Goal: Task Accomplishment & Management: Complete application form

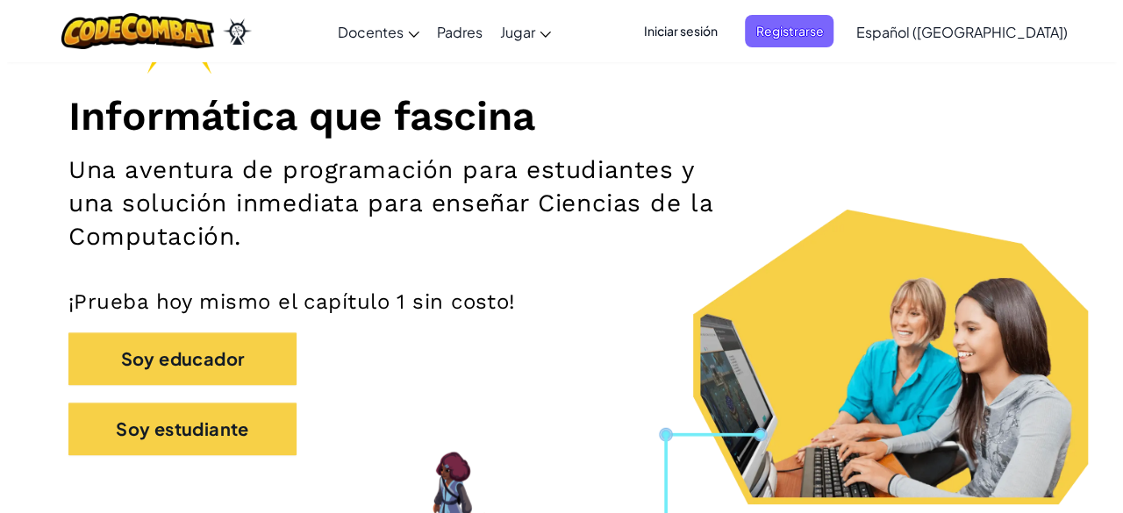
scroll to position [211, 0]
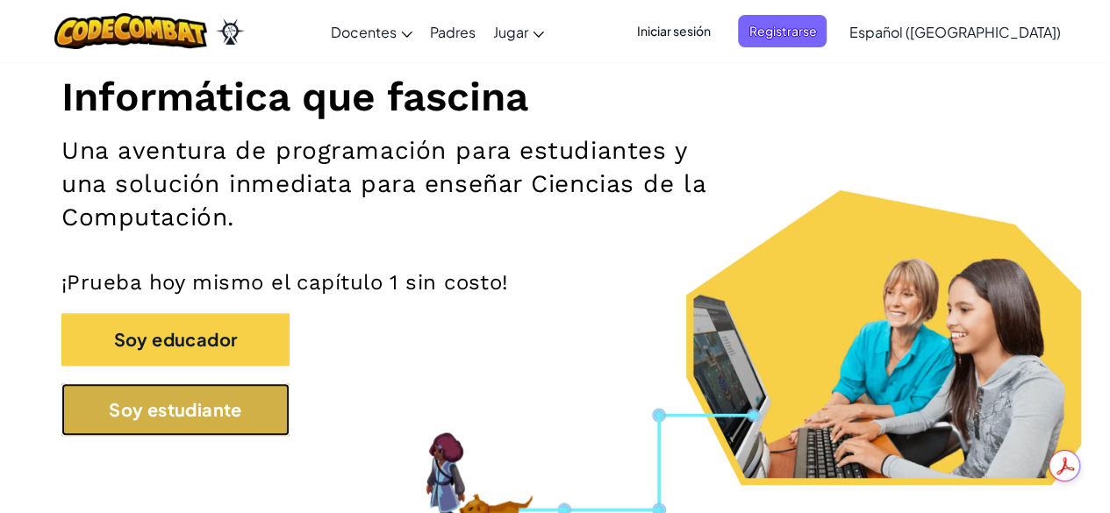
click at [174, 417] on button "Soy estudiante" at bounding box center [175, 409] width 228 height 53
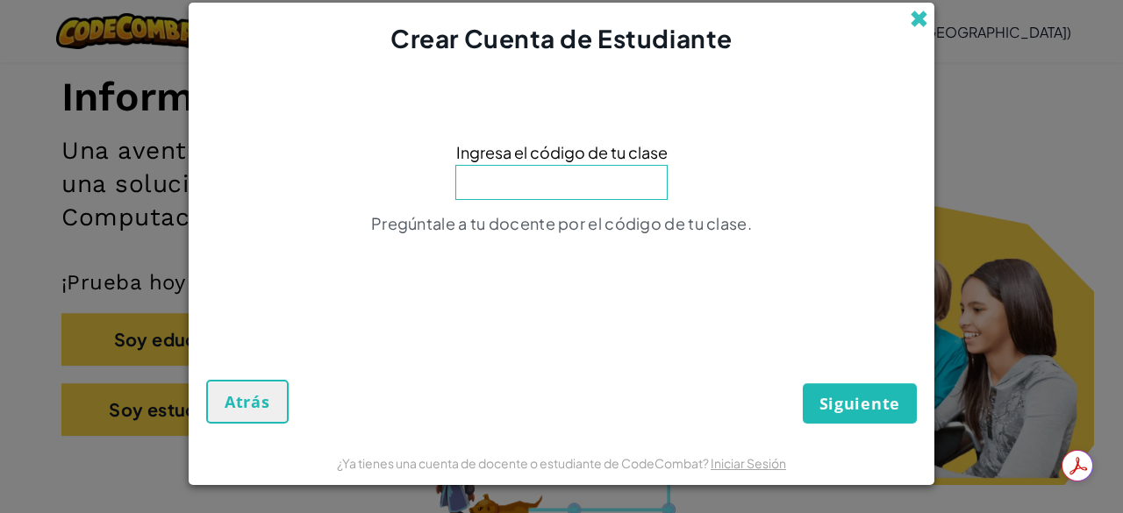
click at [921, 18] on span at bounding box center [919, 19] width 18 height 18
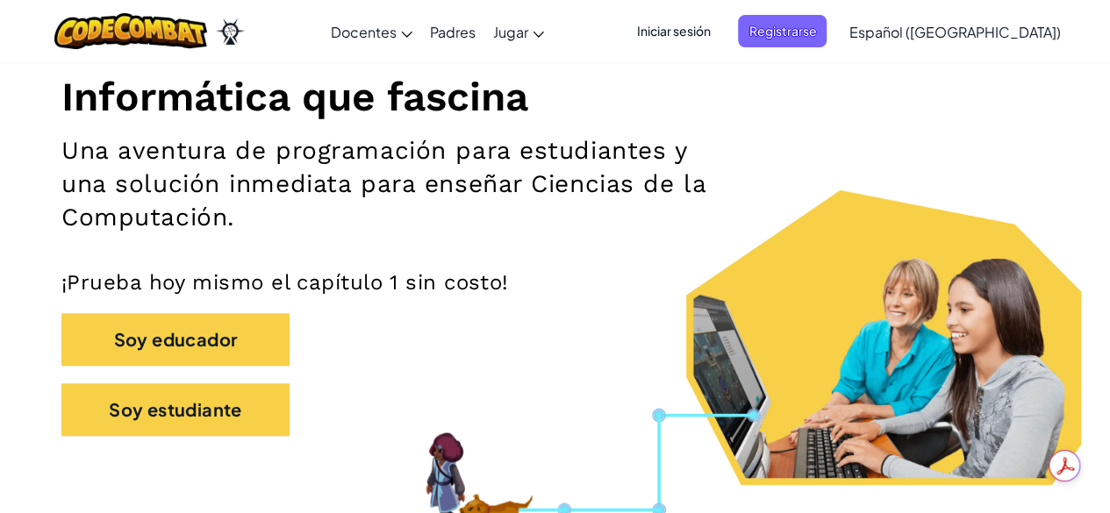
click at [720, 19] on span "Iniciar sesión" at bounding box center [672, 31] width 95 height 32
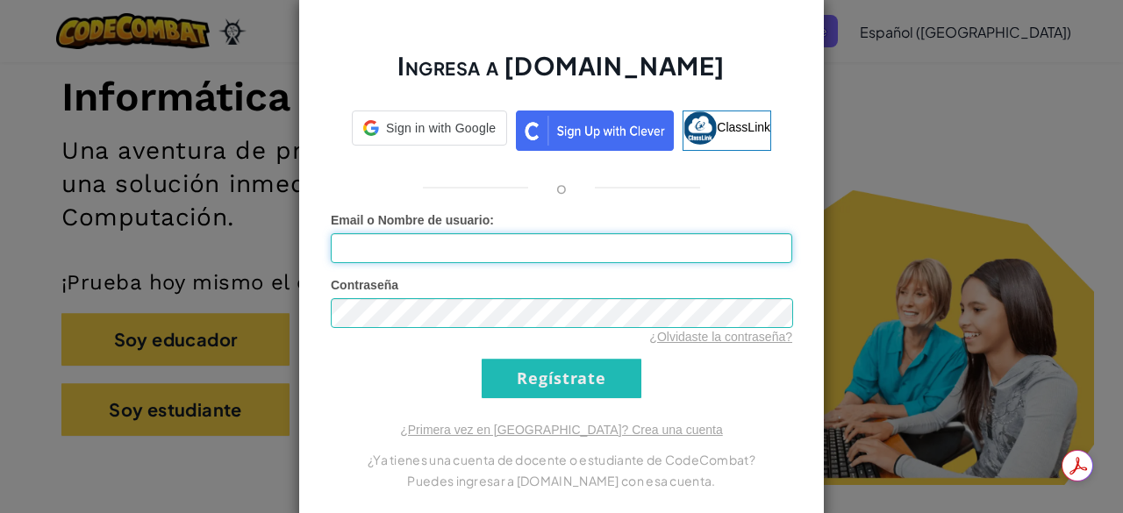
type input "[PERSON_NAME].9801"
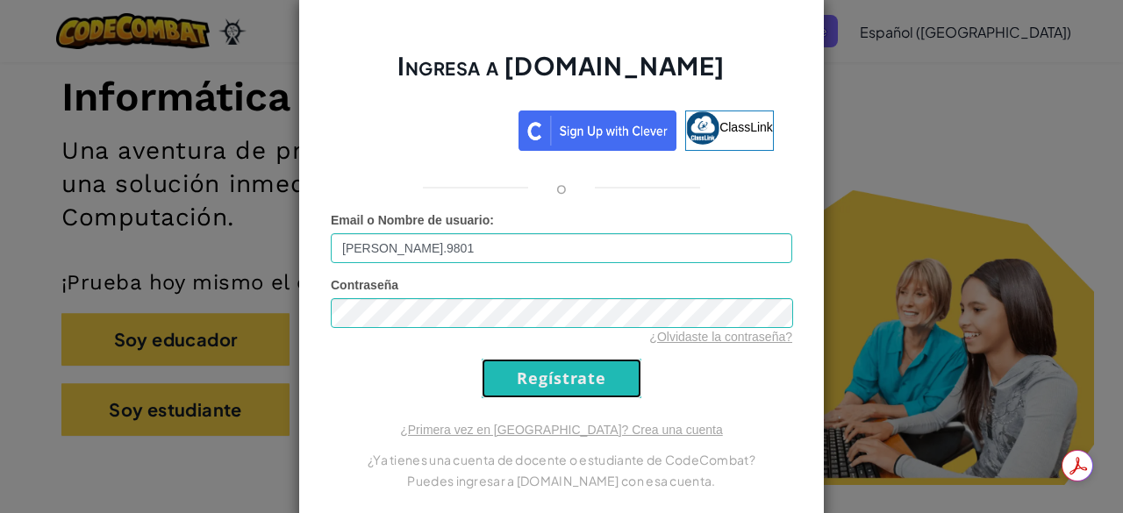
click at [553, 368] on input "Regístrate" at bounding box center [562, 378] width 160 height 39
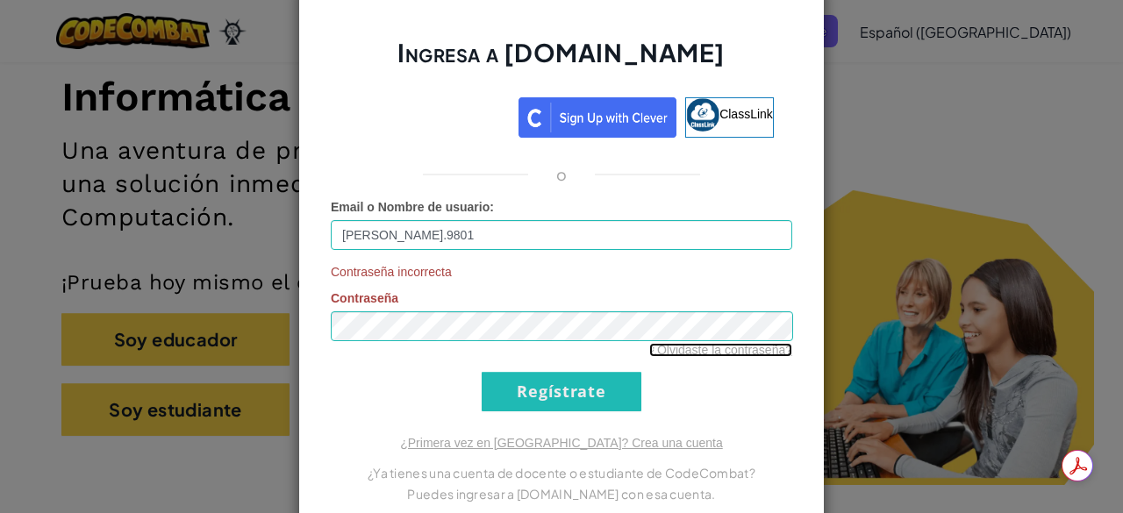
click at [715, 345] on link "¿Olvidaste la contraseña?" at bounding box center [720, 350] width 143 height 14
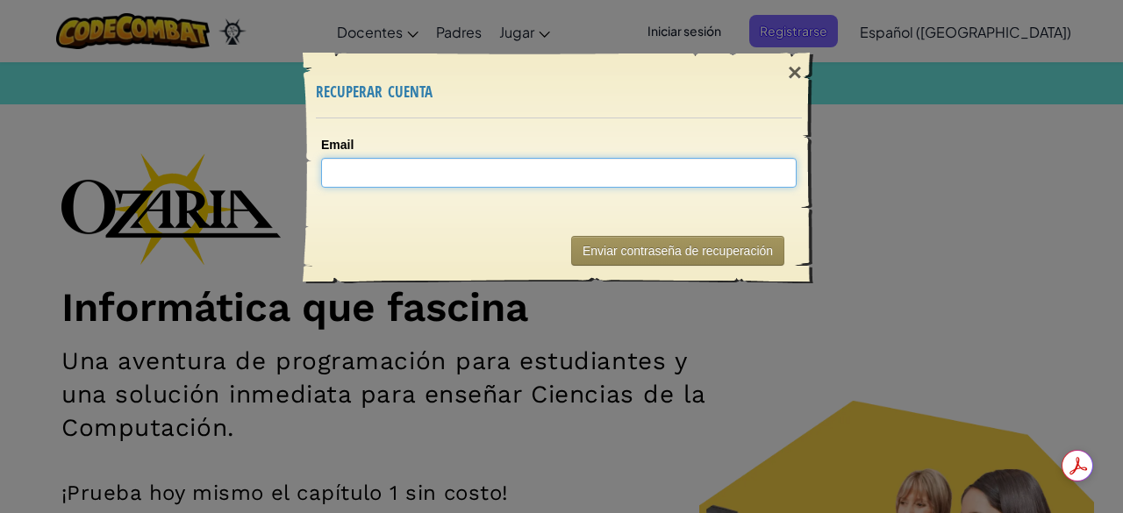
type input "a"
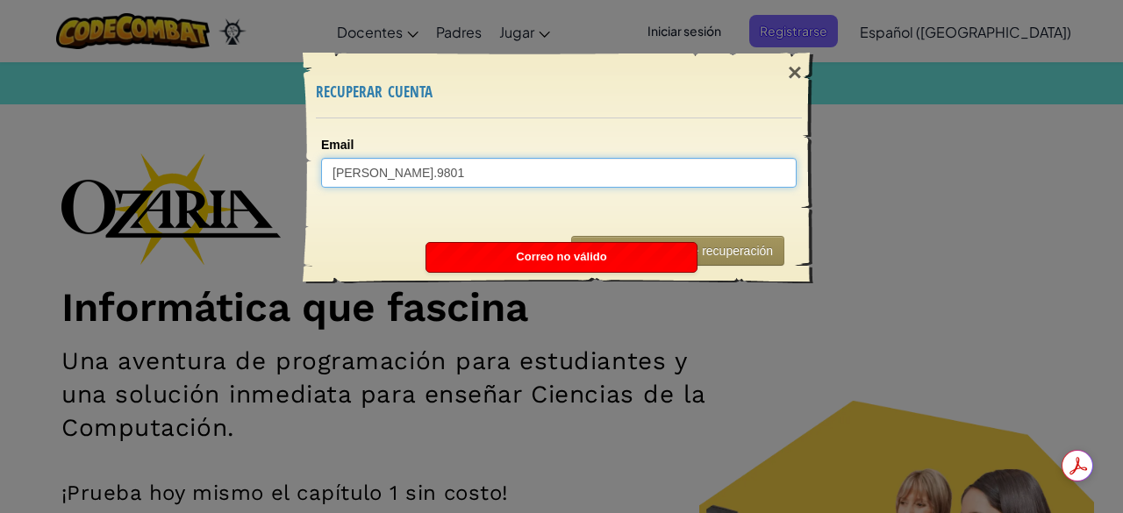
click at [444, 178] on input "[PERSON_NAME].9801" at bounding box center [558, 173] width 475 height 30
type input "K"
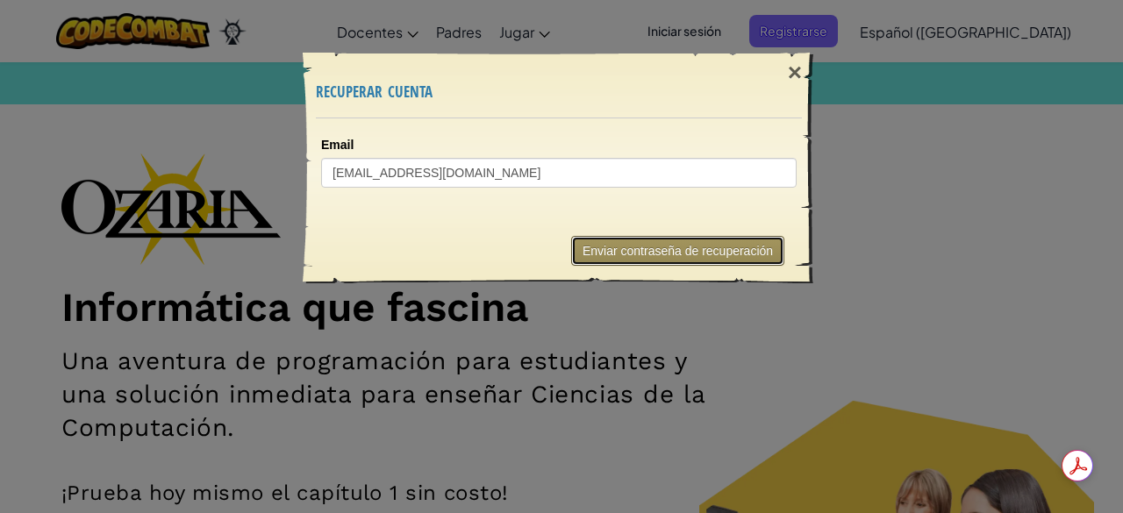
click at [631, 247] on button "Enviar contraseña de recuperación" at bounding box center [677, 251] width 213 height 30
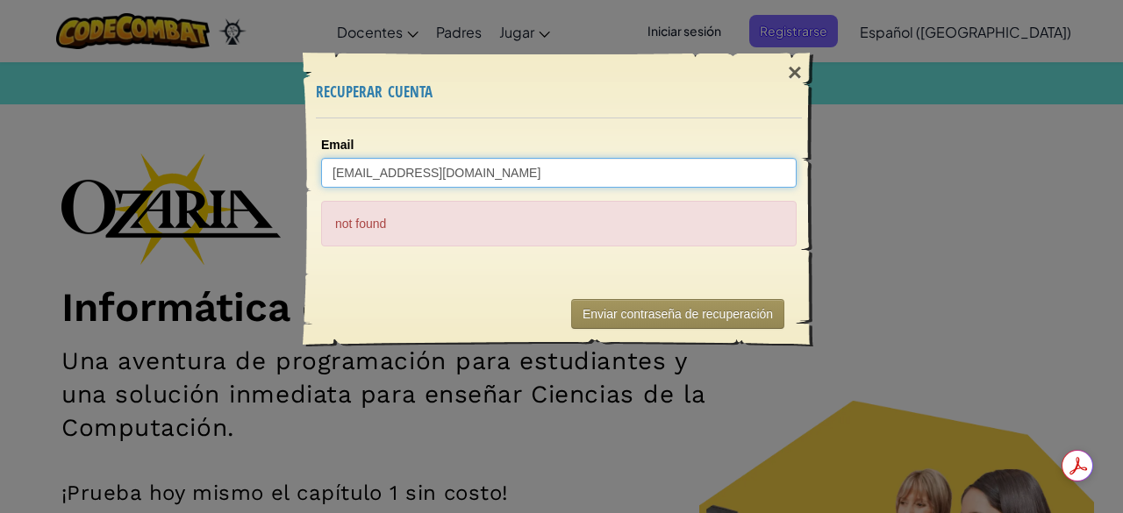
click at [574, 164] on input "[EMAIL_ADDRESS][DOMAIN_NAME]" at bounding box center [558, 173] width 475 height 30
type input "a"
type input "[EMAIL_ADDRESS][DOMAIN_NAME]"
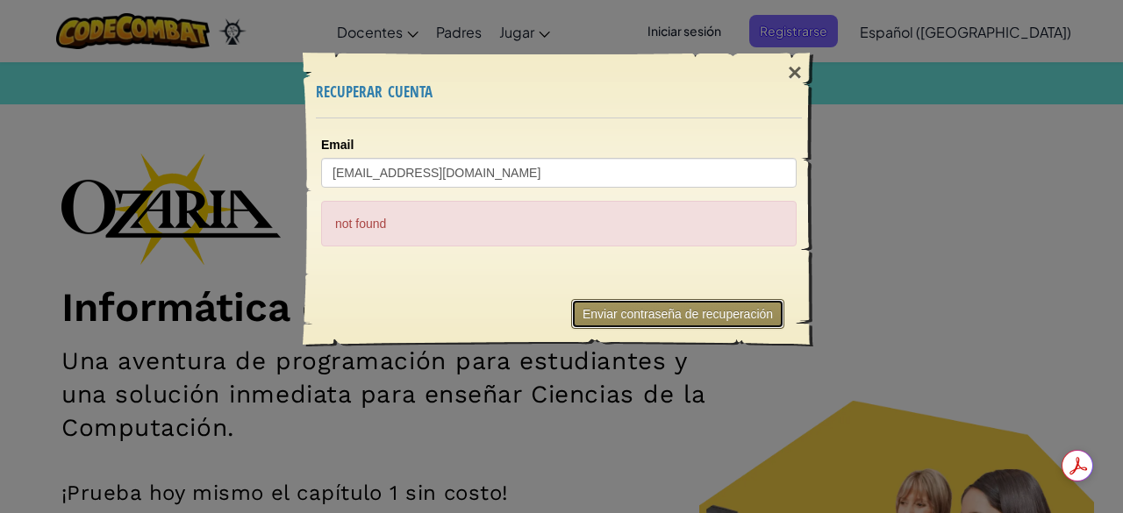
click at [639, 299] on button "Enviar contraseña de recuperación" at bounding box center [677, 314] width 213 height 30
click at [642, 323] on button "Enviar contraseña de recuperación" at bounding box center [677, 314] width 213 height 30
click at [797, 73] on div "×" at bounding box center [795, 72] width 40 height 51
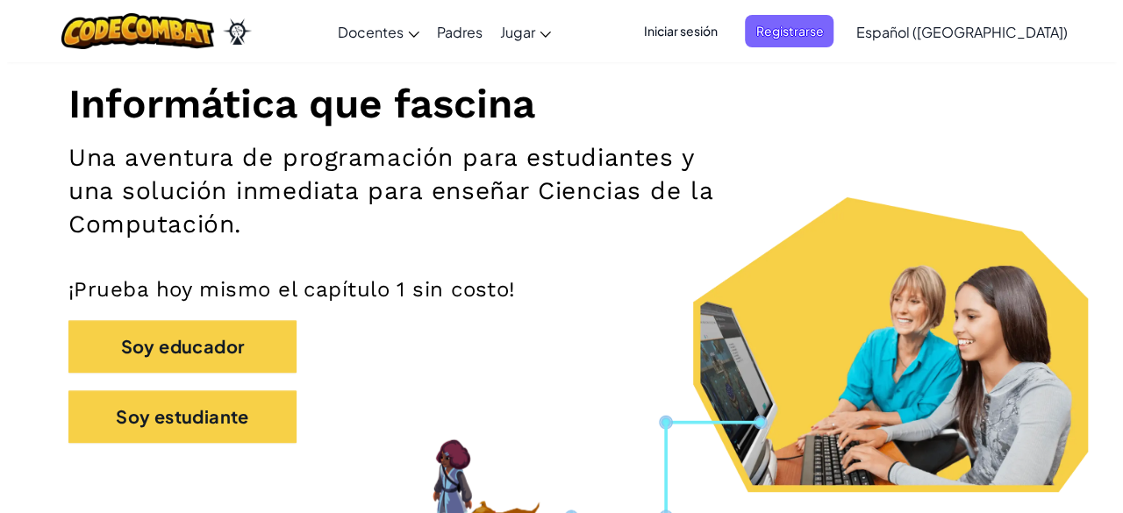
scroll to position [211, 0]
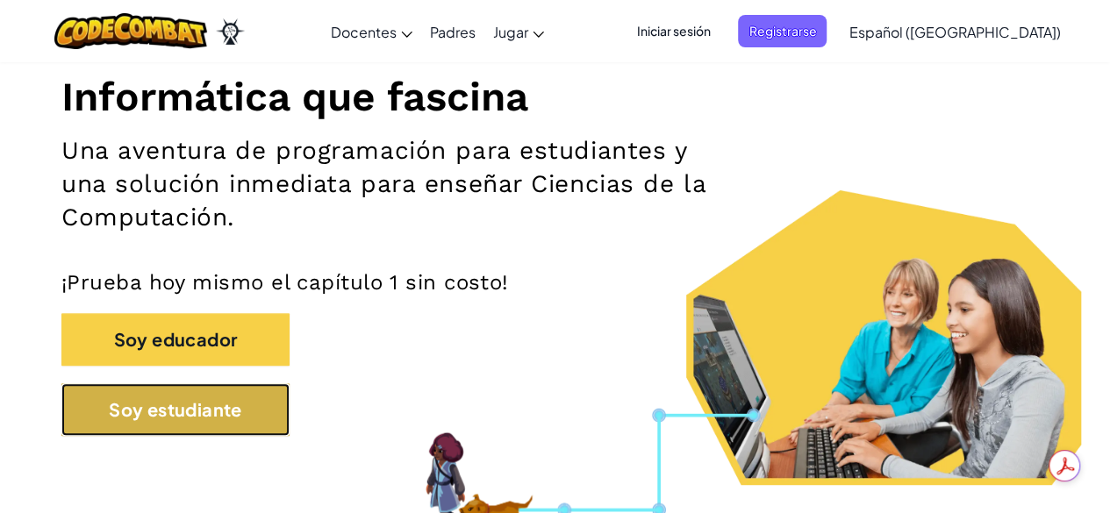
click at [249, 424] on button "Soy estudiante" at bounding box center [175, 409] width 228 height 53
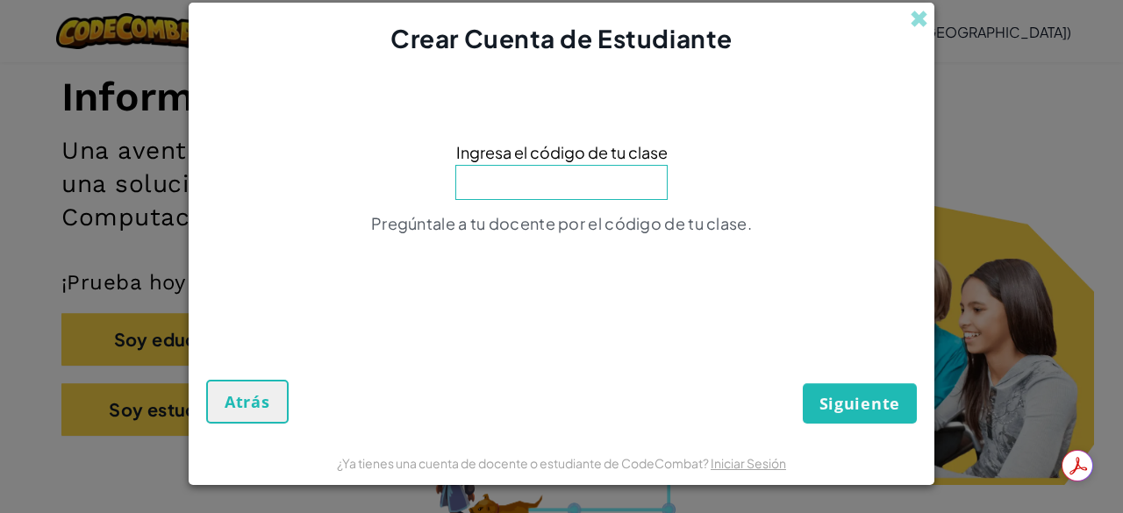
click at [1032, 264] on div "Crear Cuenta de Estudiante Ingresa el código de tu clase Pregúntale a tu docent…" at bounding box center [561, 256] width 1123 height 513
click at [923, 22] on span at bounding box center [919, 19] width 18 height 18
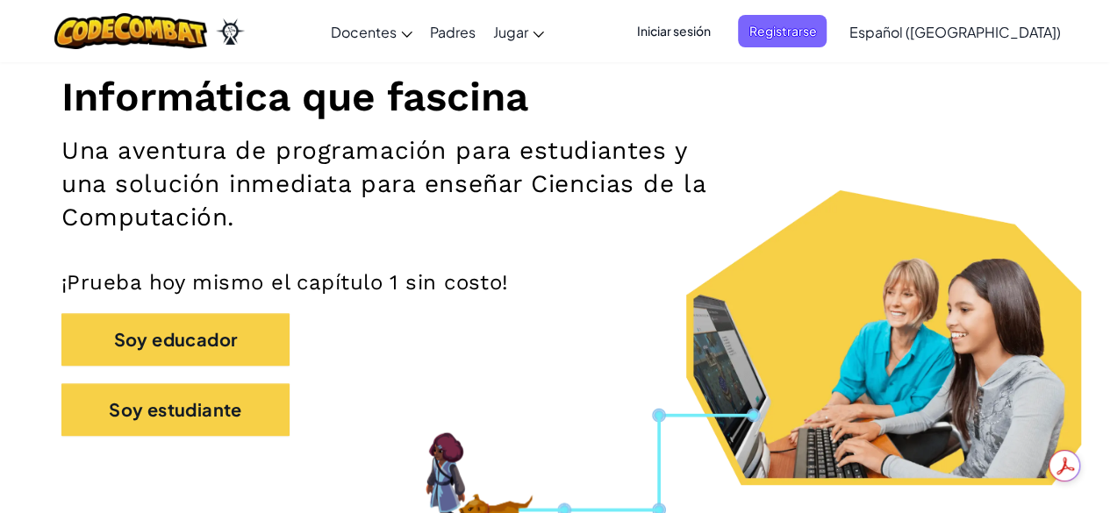
click at [720, 32] on span "Iniciar sesión" at bounding box center [672, 31] width 95 height 32
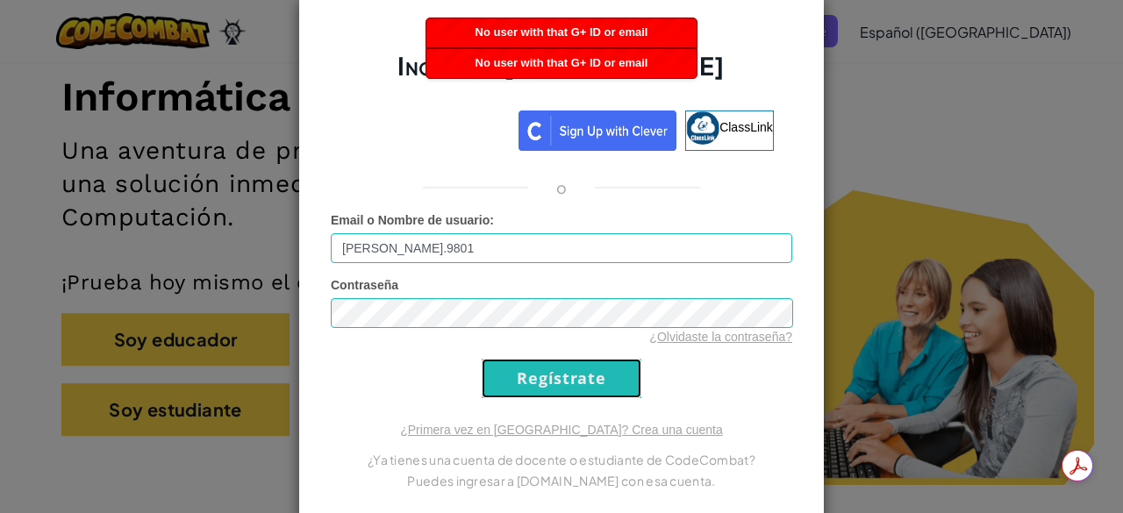
click at [510, 385] on input "Regístrate" at bounding box center [562, 378] width 160 height 39
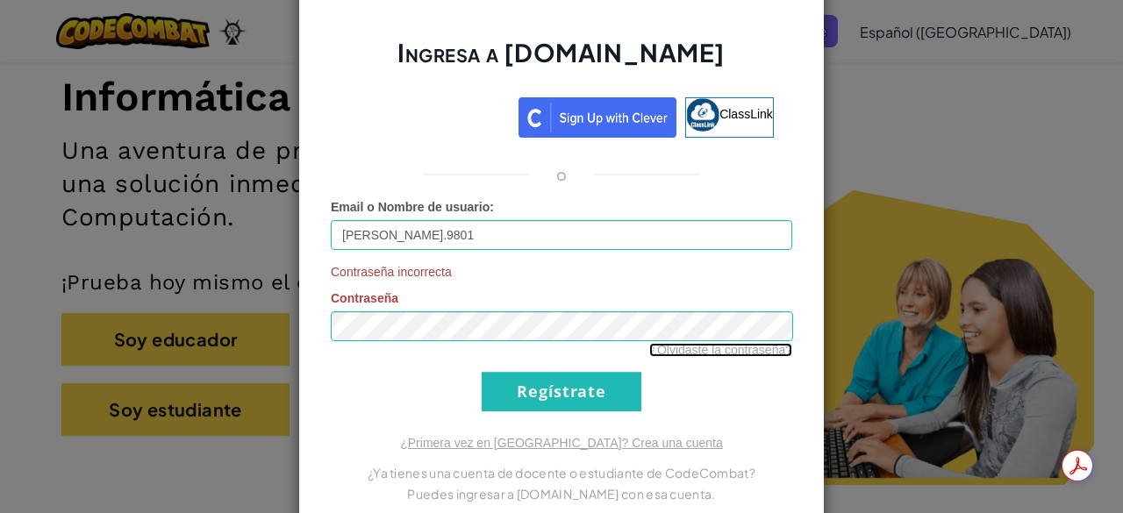
click at [676, 347] on link "¿Olvidaste la contraseña?" at bounding box center [720, 350] width 143 height 14
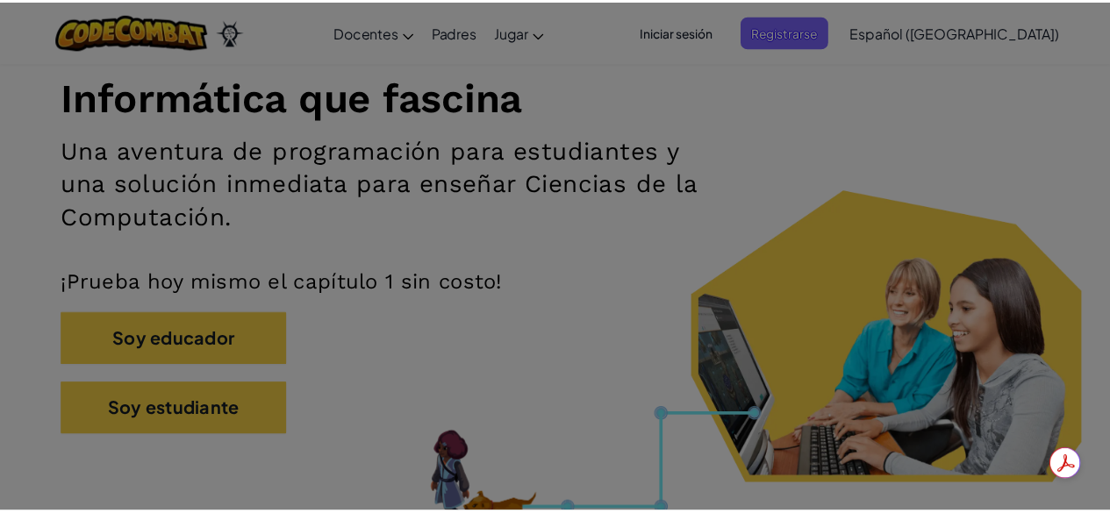
scroll to position [0, 0]
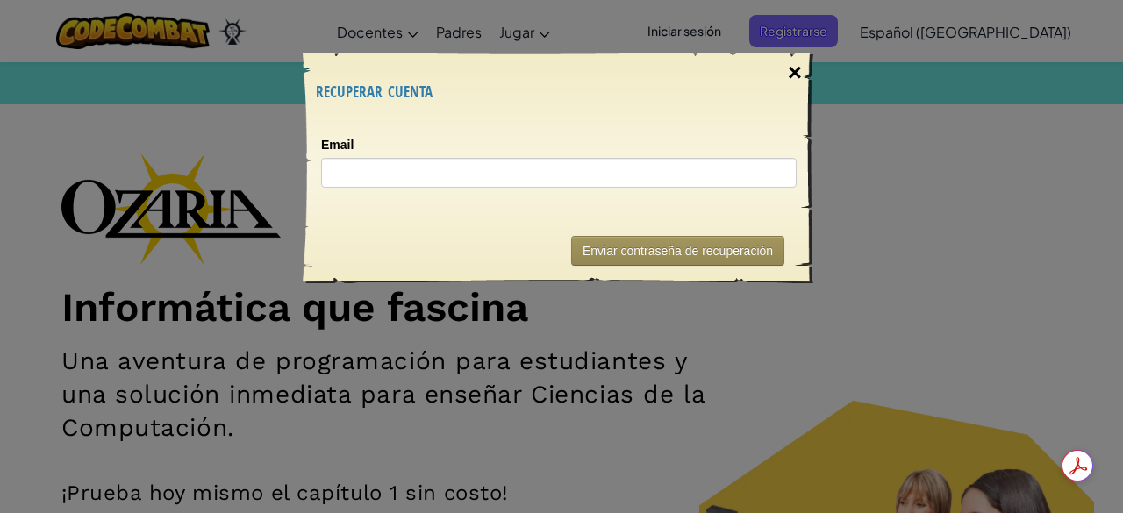
click at [793, 75] on div "×" at bounding box center [795, 72] width 40 height 51
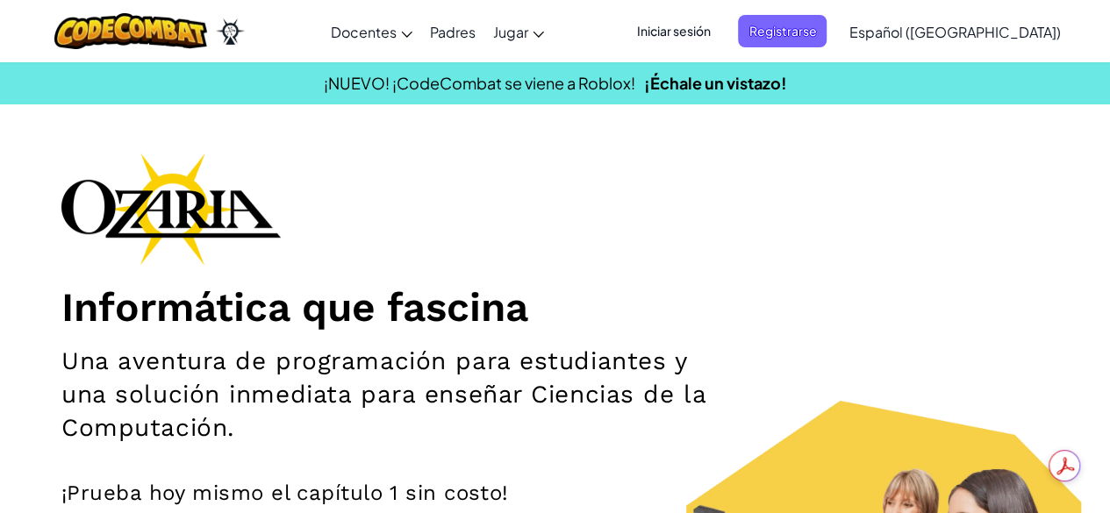
click at [703, 28] on span "Iniciar sesión" at bounding box center [672, 31] width 95 height 32
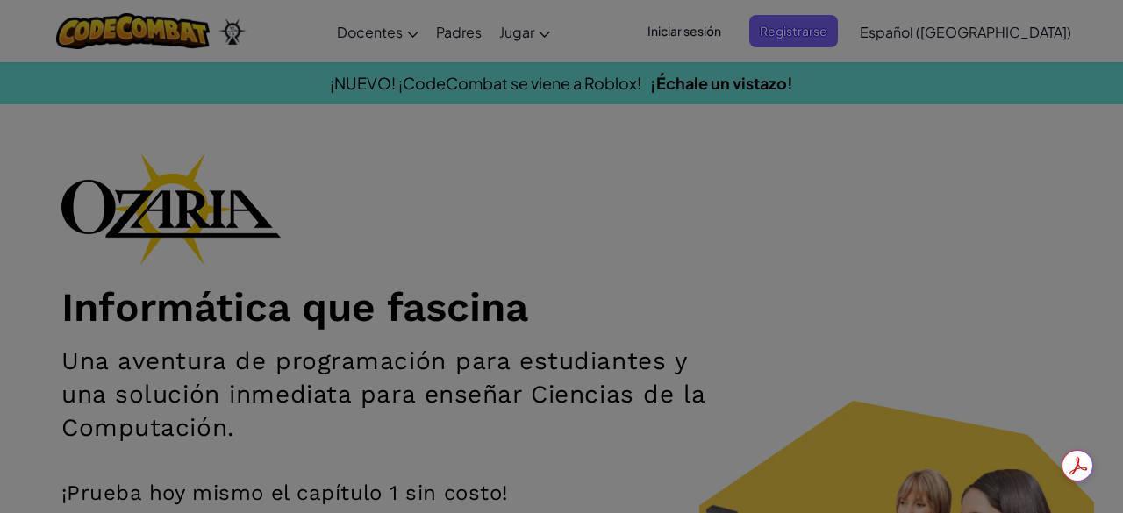
type input "[PERSON_NAME].9801"
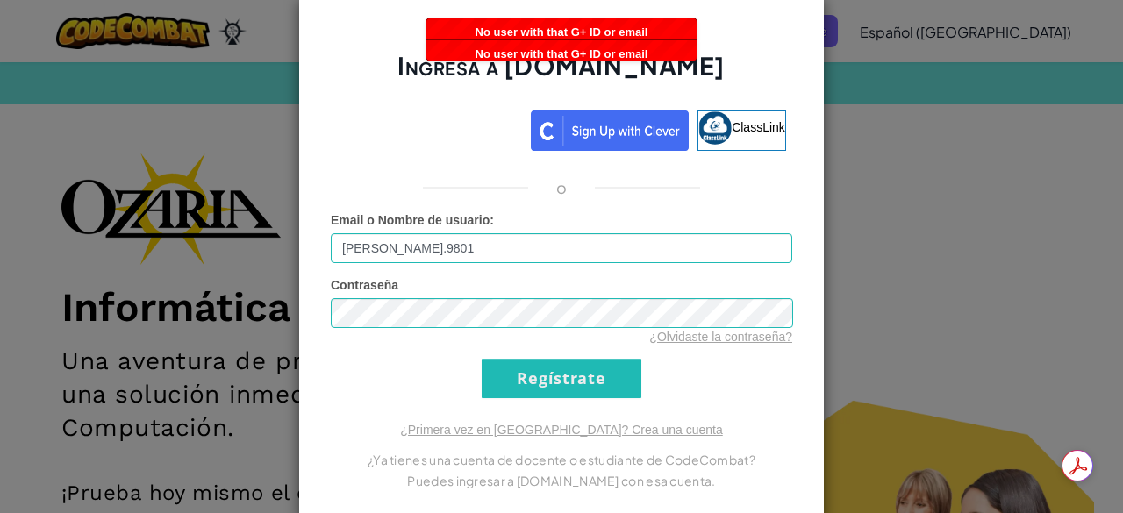
click at [874, 374] on div "Ingresa a [DOMAIN_NAME] ClassLink o Error desconocido. Email o Nombre de usuari…" at bounding box center [561, 256] width 1123 height 513
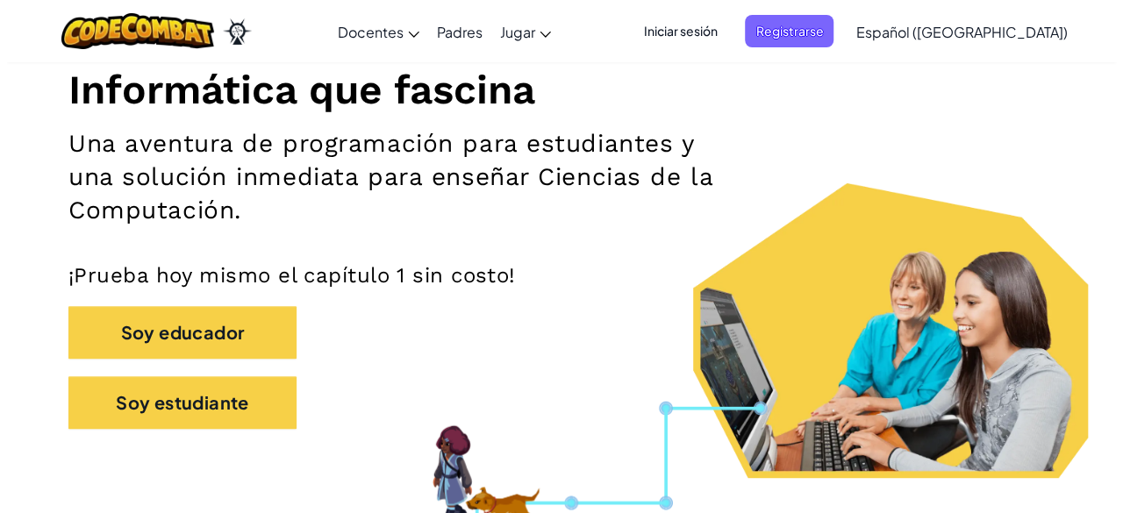
scroll to position [246, 0]
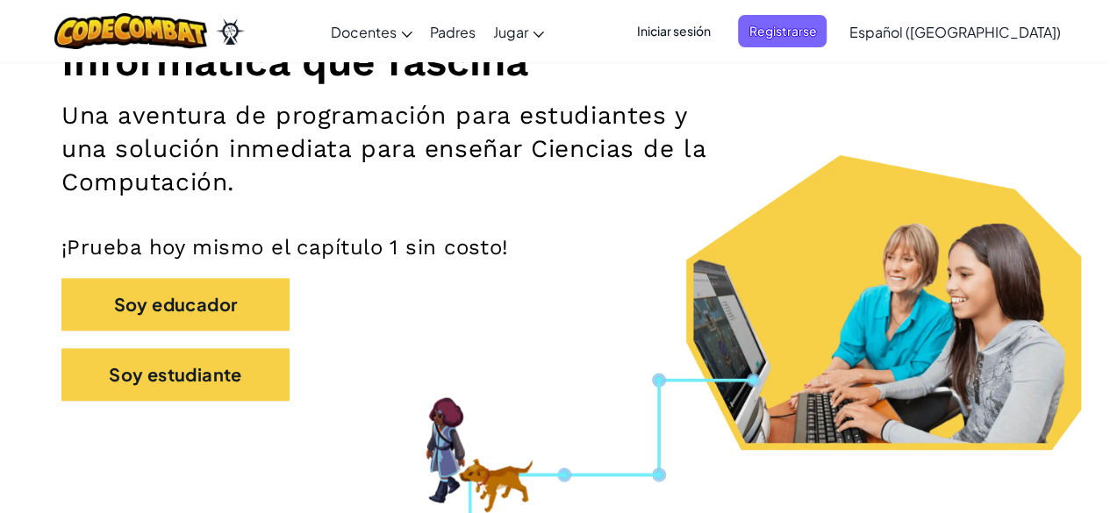
click at [720, 37] on span "Iniciar sesión" at bounding box center [672, 31] width 95 height 32
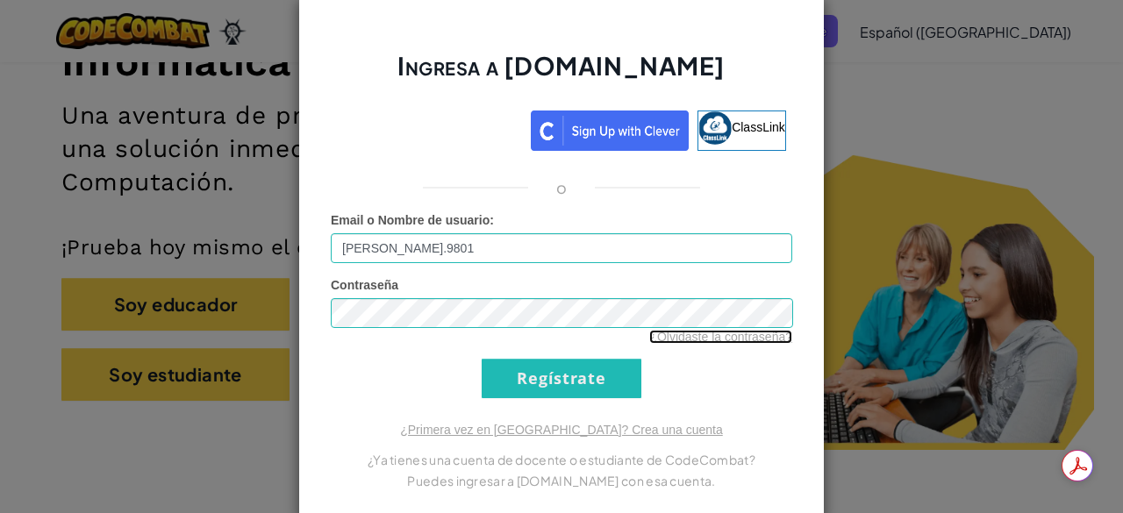
click at [693, 332] on link "¿Olvidaste la contraseña?" at bounding box center [720, 337] width 143 height 14
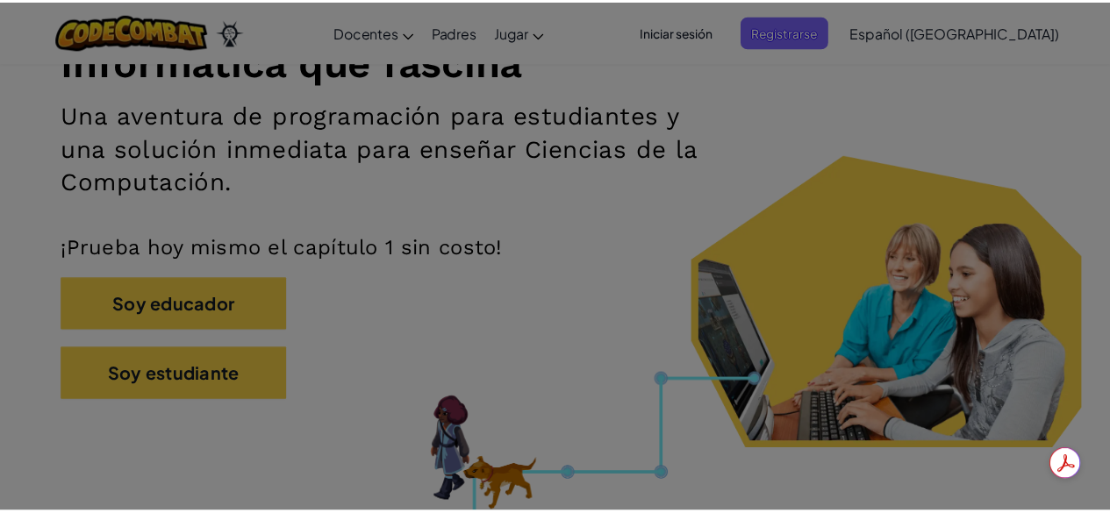
scroll to position [0, 0]
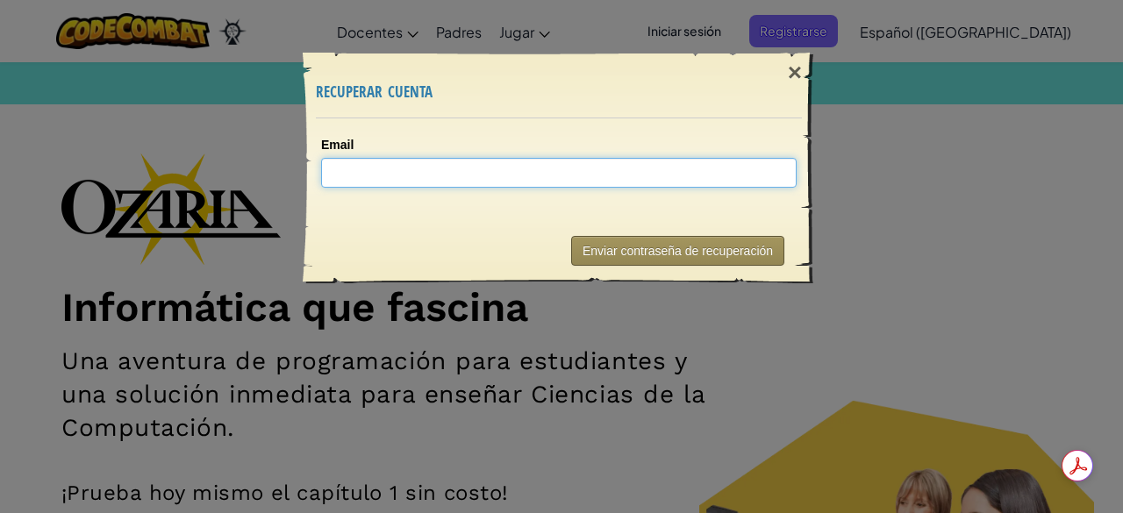
type input "o"
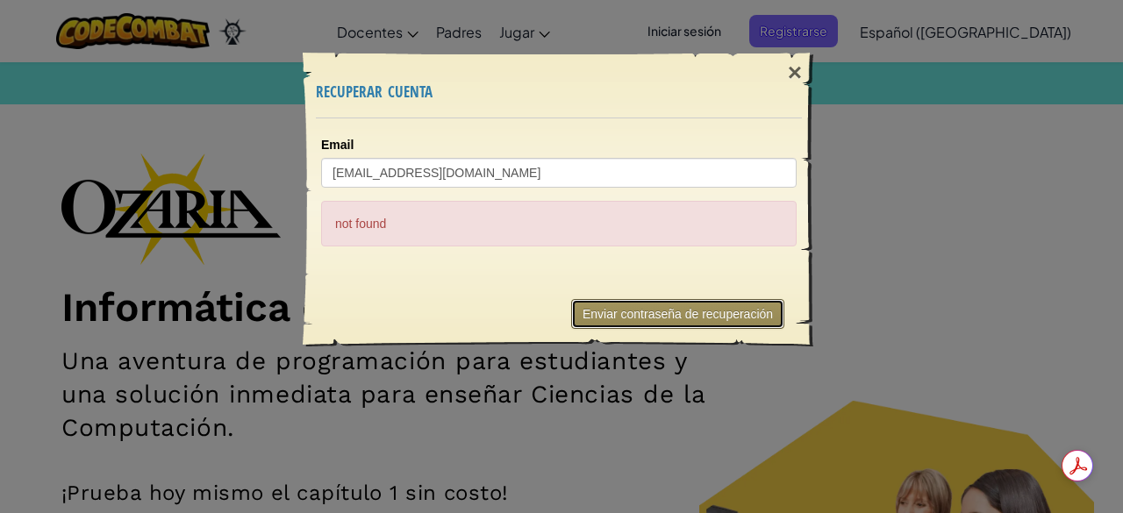
click at [658, 322] on button "Enviar contraseña de recuperación" at bounding box center [677, 314] width 213 height 30
click at [789, 73] on div "×" at bounding box center [795, 72] width 40 height 51
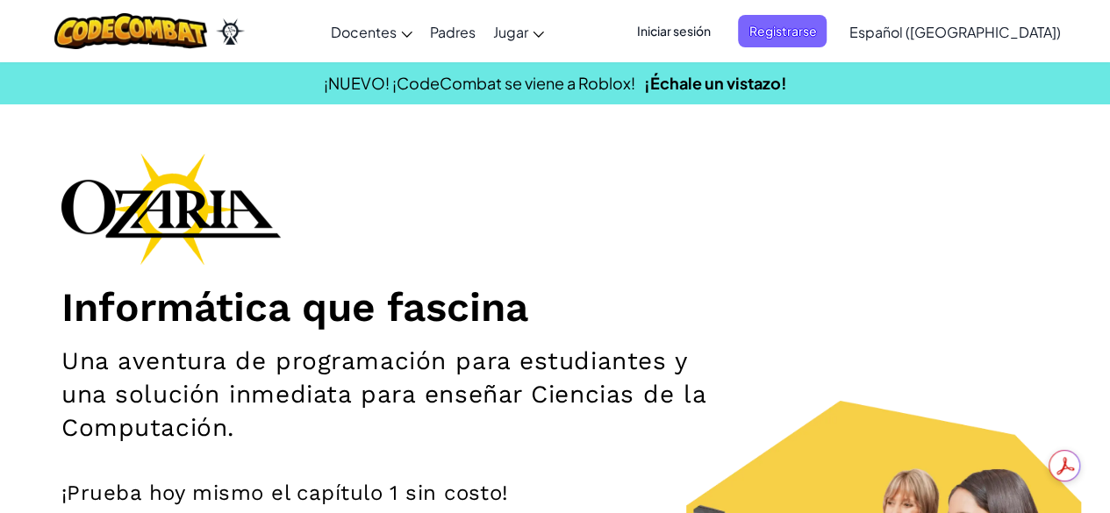
click at [720, 36] on span "Iniciar sesión" at bounding box center [672, 31] width 95 height 32
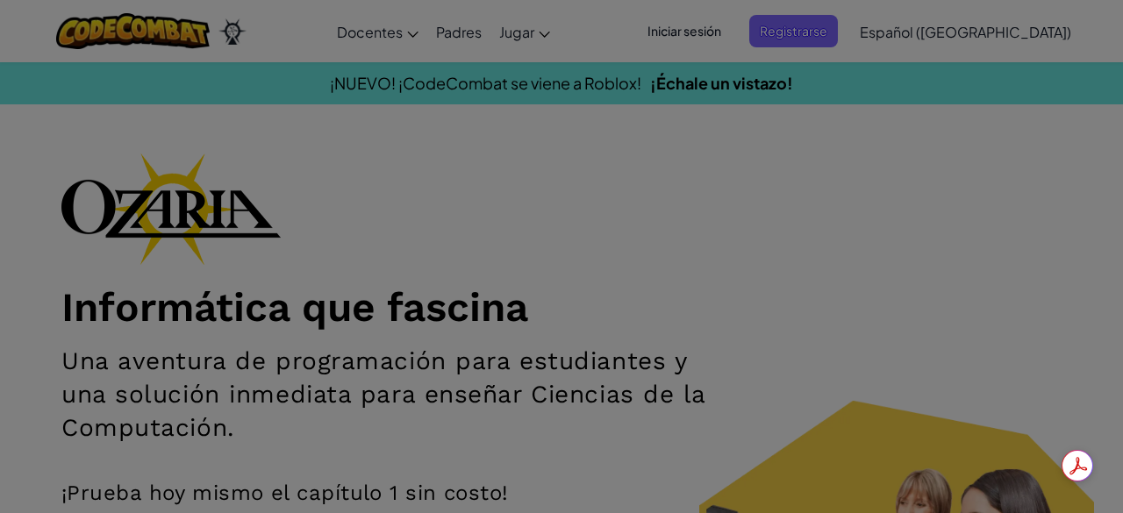
type input "[PERSON_NAME].9801"
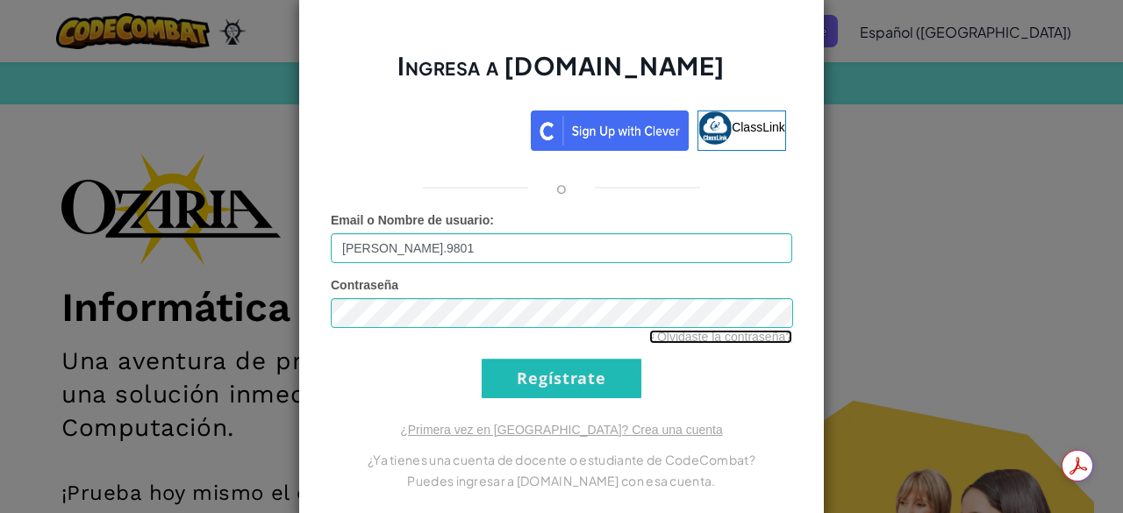
click at [694, 332] on link "¿Olvidaste la contraseña?" at bounding box center [720, 337] width 143 height 14
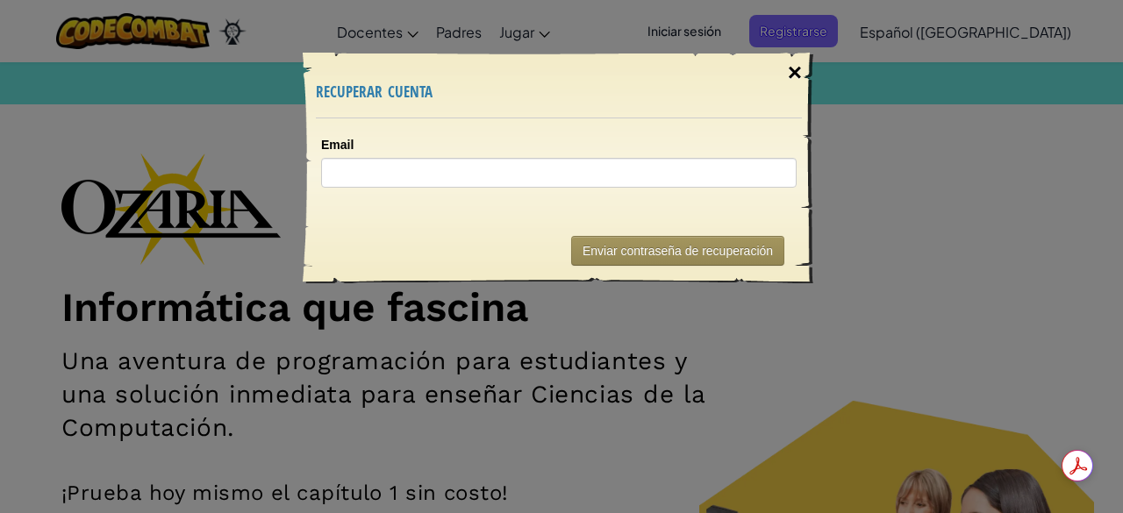
click at [804, 60] on div "×" at bounding box center [795, 72] width 40 height 51
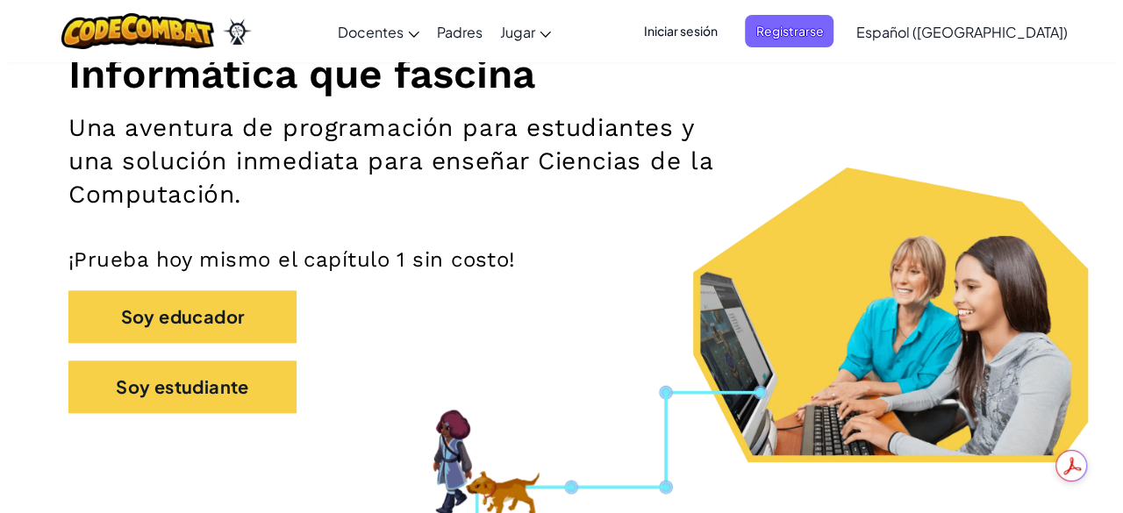
scroll to position [268, 0]
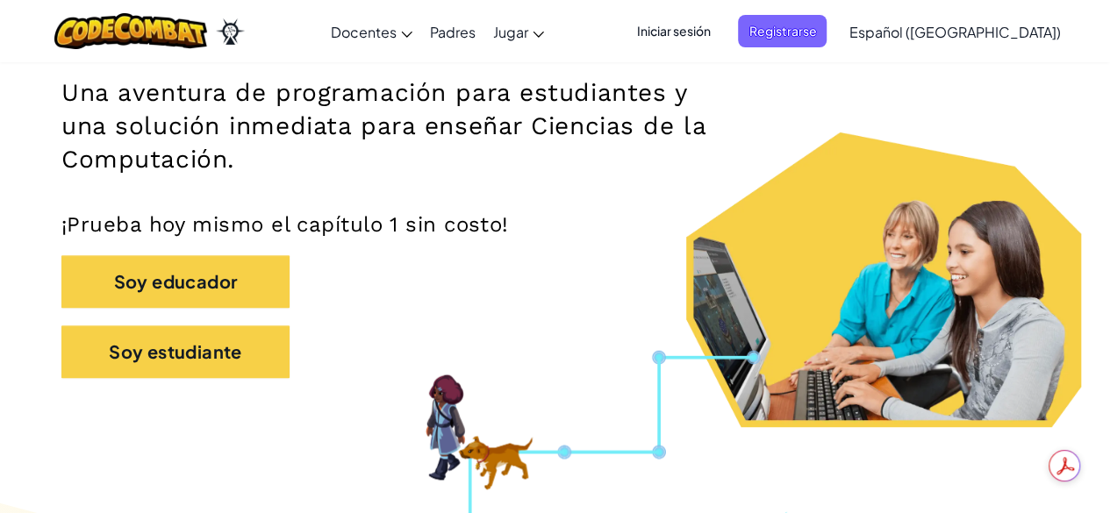
click at [293, 336] on div "Soy estudiante" at bounding box center [554, 360] width 987 height 70
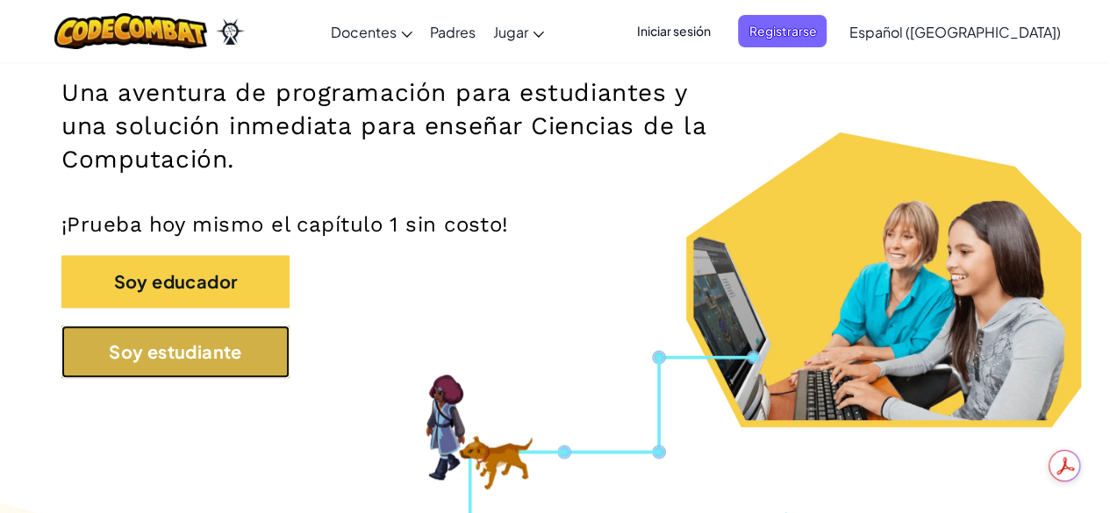
click at [272, 335] on button "Soy estudiante" at bounding box center [175, 351] width 228 height 53
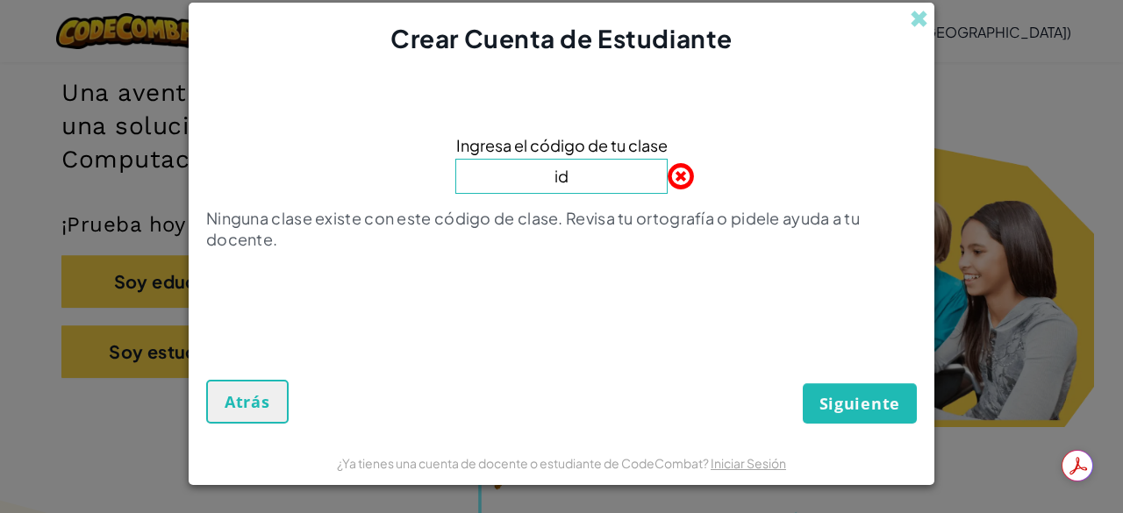
type input "i"
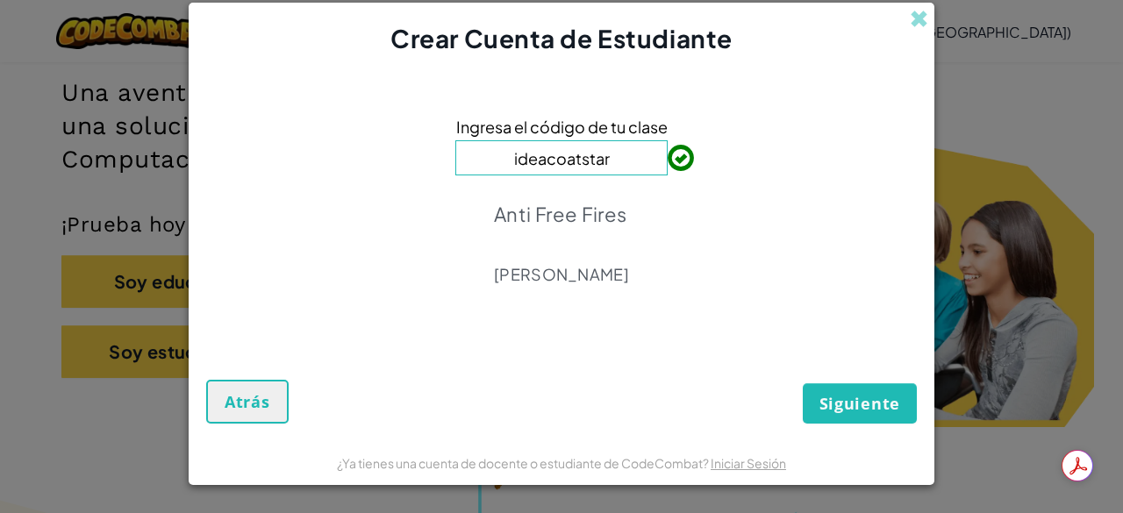
type input "ideacoatstar"
click at [811, 410] on button "Siguiente" at bounding box center [860, 403] width 114 height 40
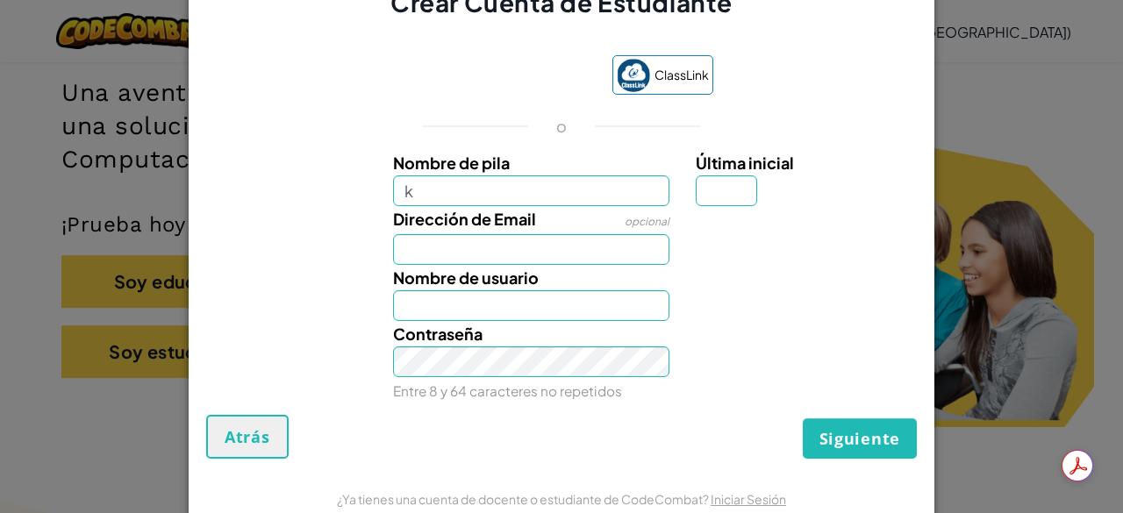
type input "[PERSON_NAME]"
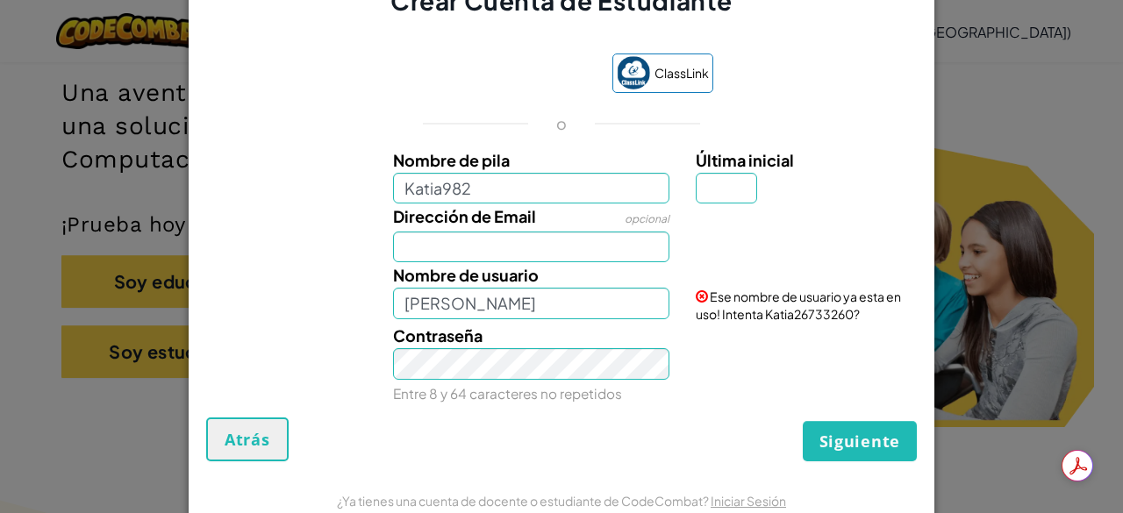
type input "Katia982"
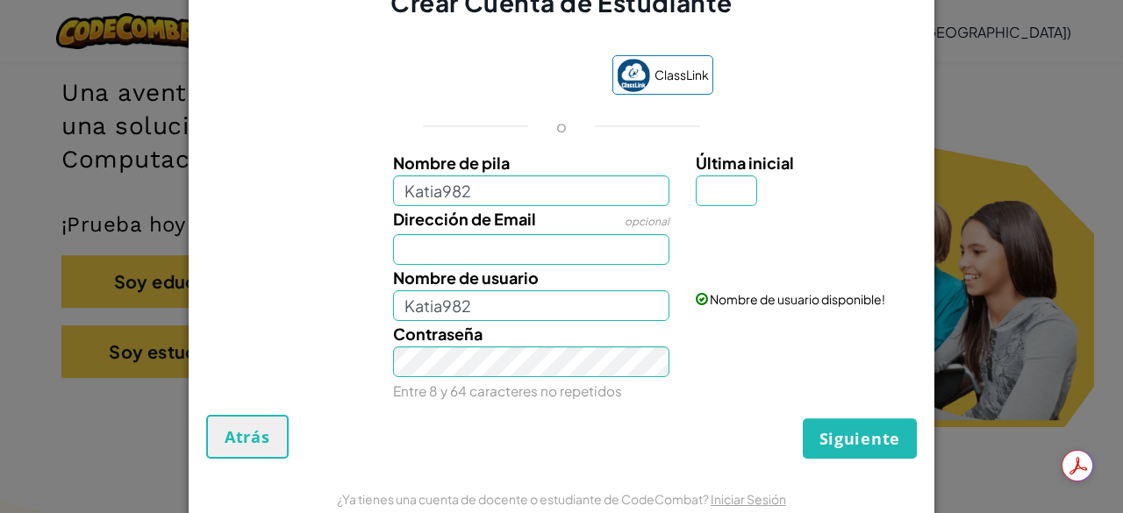
click at [454, 218] on span "Dirección de Email" at bounding box center [464, 219] width 143 height 20
click at [454, 234] on input "Dirección de Email" at bounding box center [531, 249] width 277 height 31
type input "[EMAIL_ADDRESS][DOMAIN_NAME]"
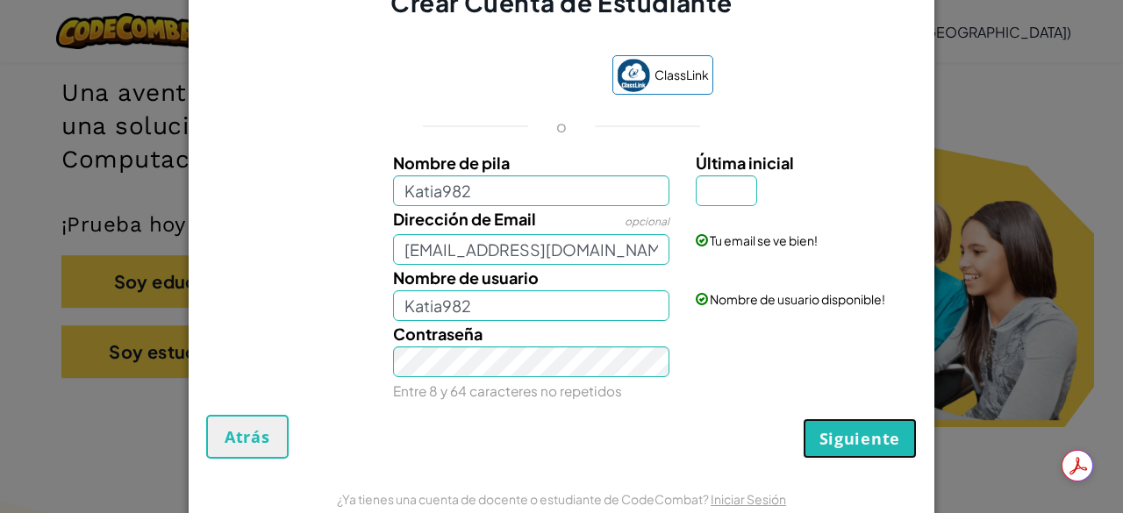
click at [845, 445] on span "Siguiente" at bounding box center [859, 438] width 81 height 21
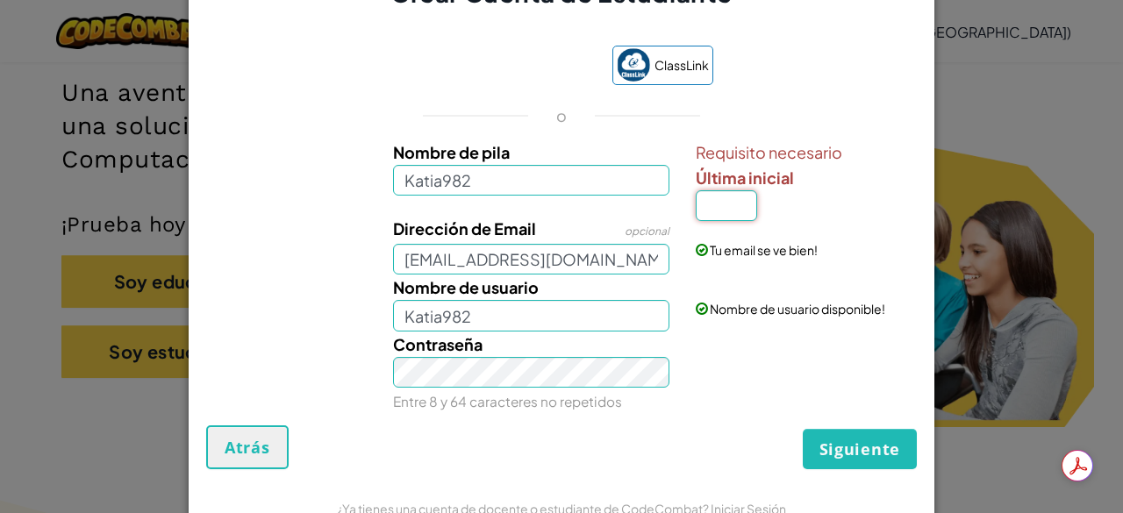
click at [709, 190] on input "Última inicial" at bounding box center [726, 205] width 61 height 31
type input "O"
type input "Katia982O"
click at [849, 443] on span "Siguiente" at bounding box center [859, 449] width 81 height 21
